Goal: Task Accomplishment & Management: Use online tool/utility

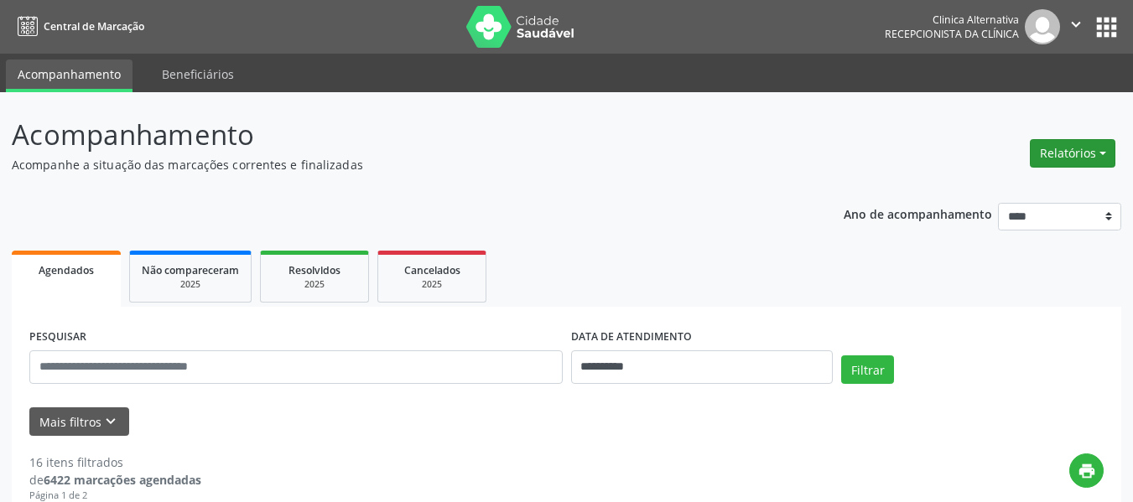
click at [1058, 152] on button "Relatórios" at bounding box center [1073, 153] width 86 height 29
click at [969, 184] on link "Agendamentos" at bounding box center [1026, 189] width 180 height 23
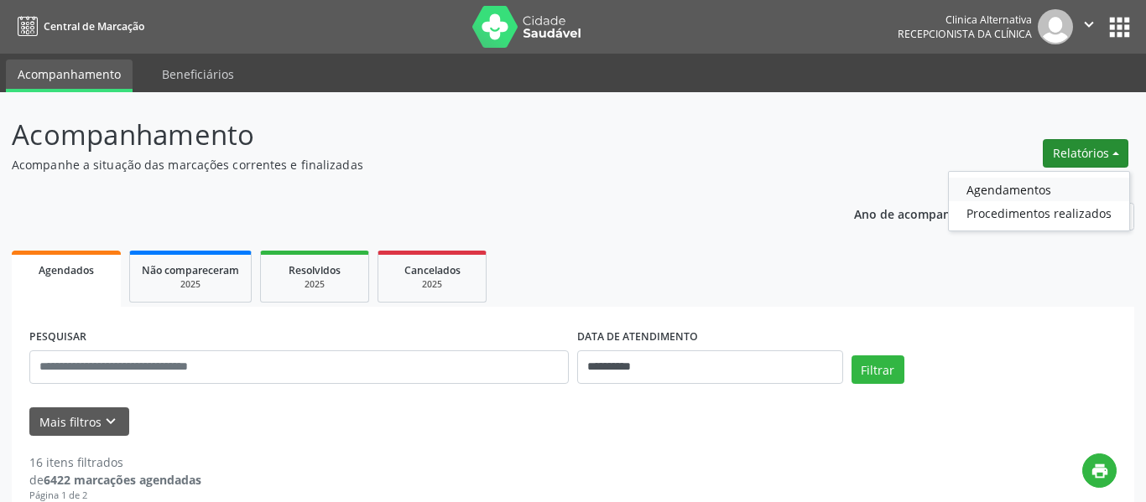
select select "*"
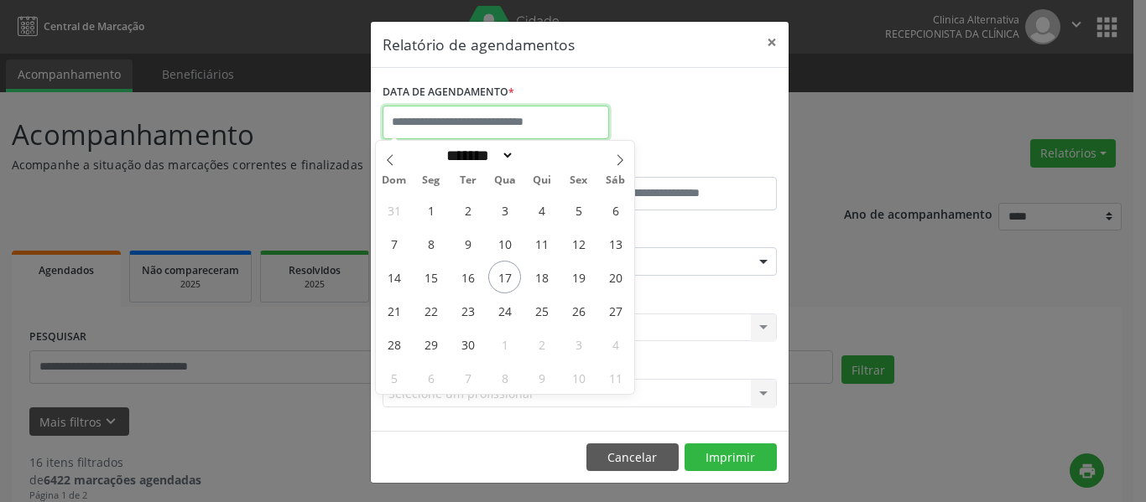
click at [555, 121] on input "text" at bounding box center [496, 123] width 226 height 34
click at [471, 279] on span "16" at bounding box center [467, 277] width 33 height 33
type input "**********"
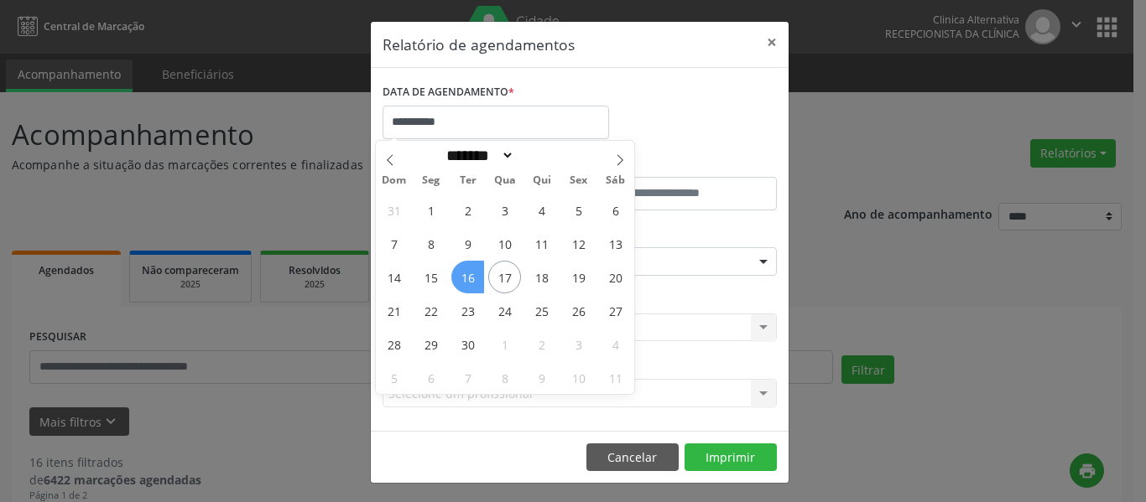
click at [471, 279] on span "16" at bounding box center [467, 277] width 33 height 33
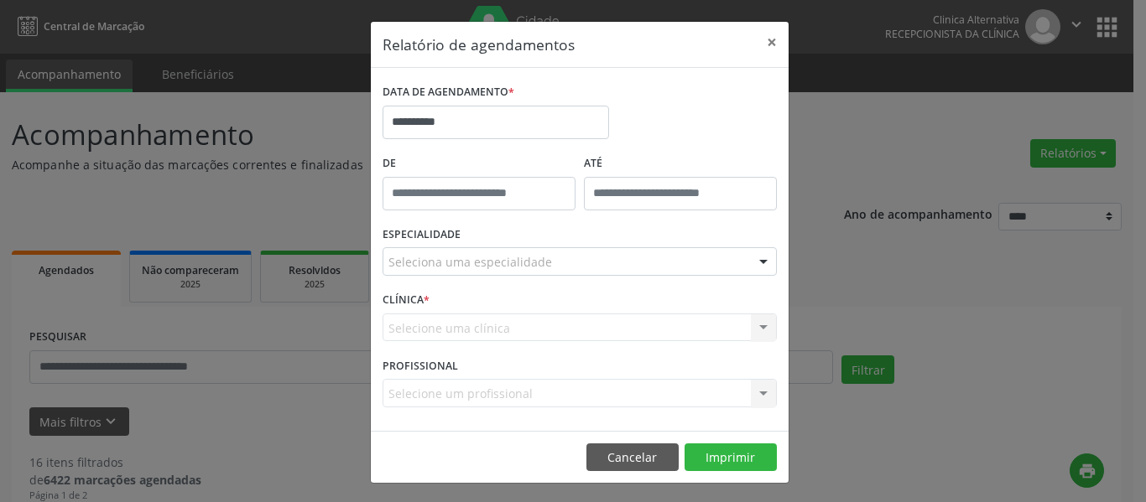
click at [755, 263] on div at bounding box center [763, 262] width 25 height 29
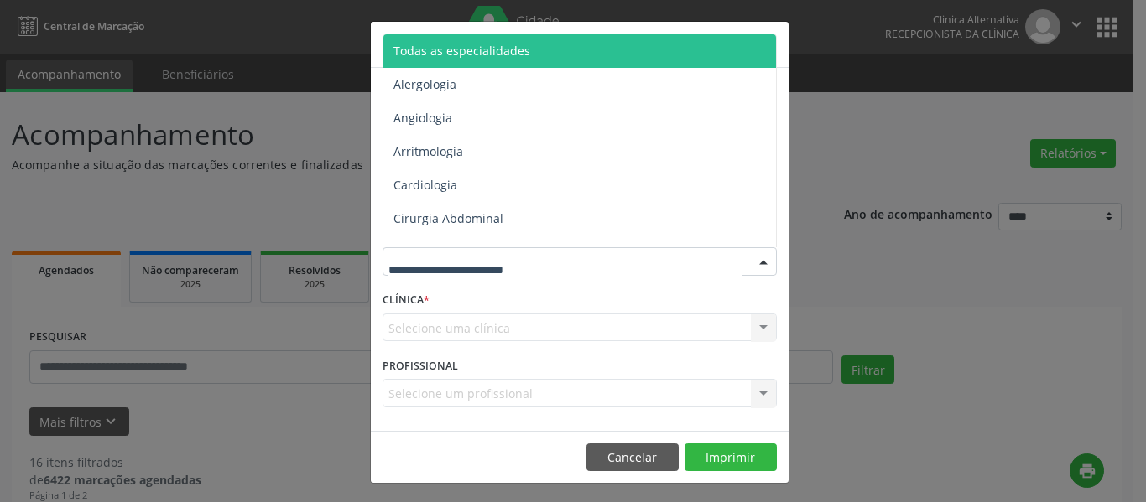
click at [517, 53] on span "Todas as especialidades" at bounding box center [461, 51] width 137 height 16
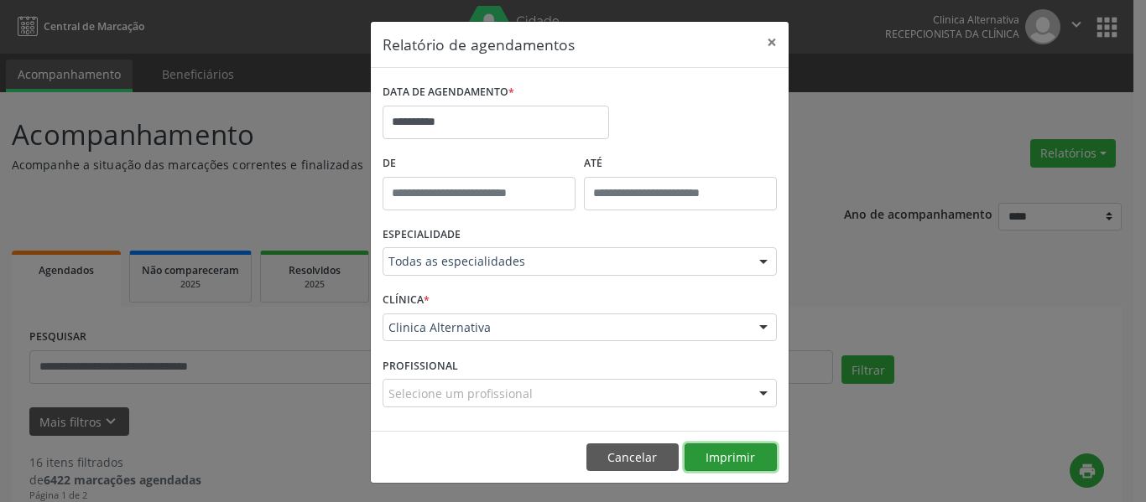
click at [725, 458] on button "Imprimir" at bounding box center [731, 458] width 92 height 29
